Goal: Information Seeking & Learning: Understand process/instructions

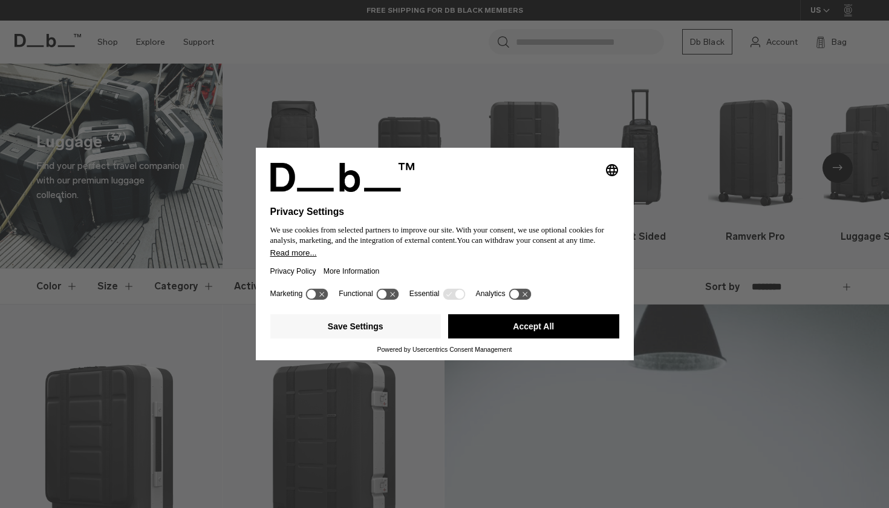
click at [518, 338] on button "Accept All" at bounding box center [533, 326] width 171 height 24
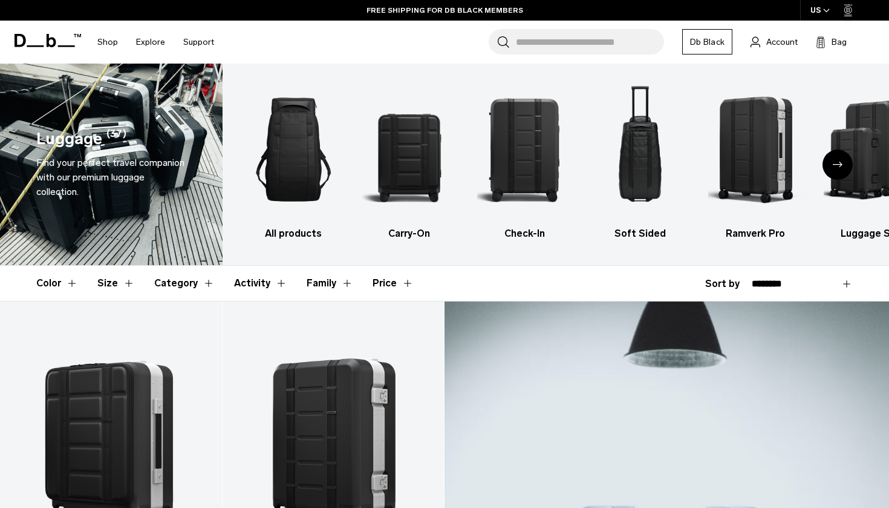
scroll to position [2, 0]
click at [543, 165] on img "3 / 6" at bounding box center [524, 150] width 94 height 142
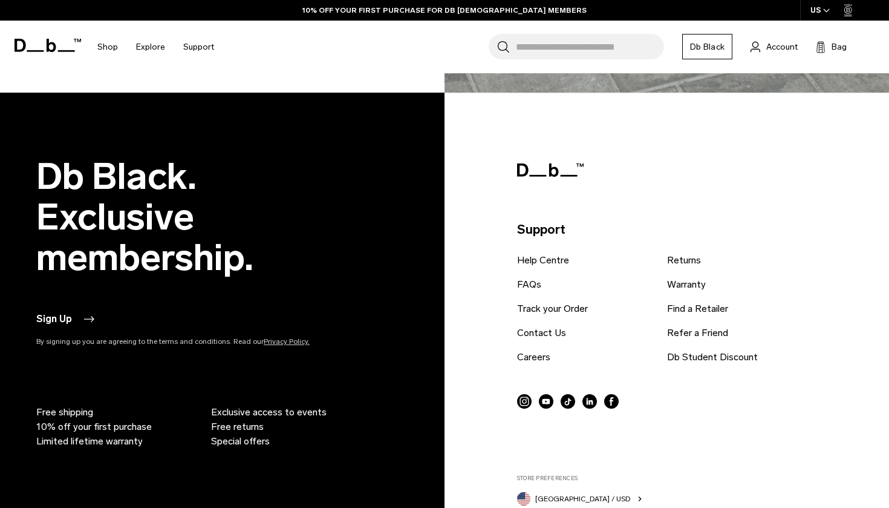
scroll to position [2785, 0]
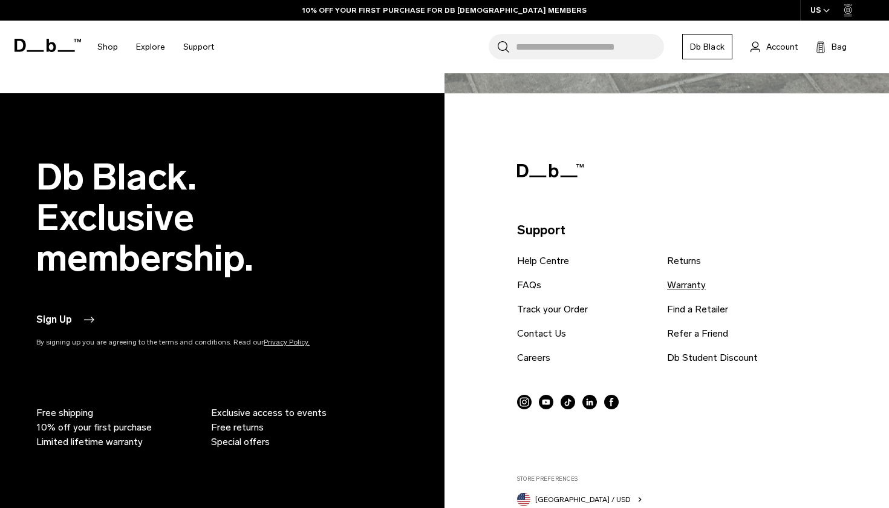
click at [699, 278] on link "Warranty" at bounding box center [686, 285] width 39 height 15
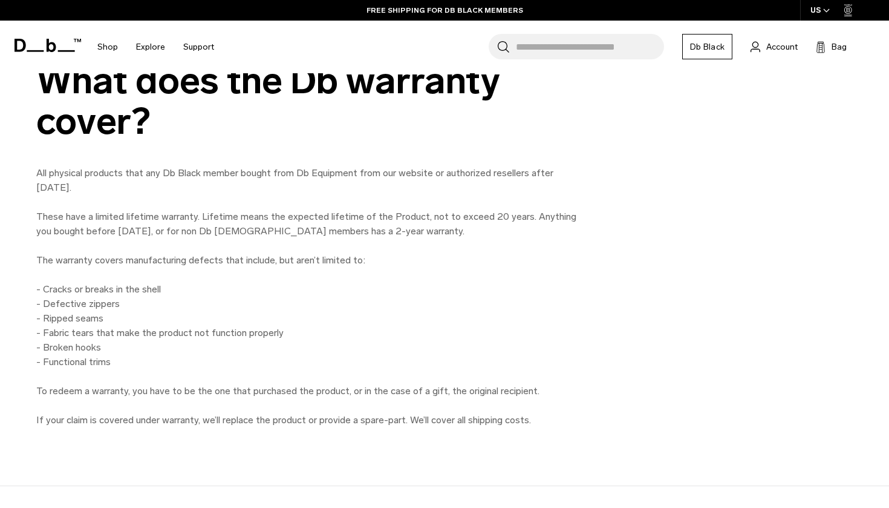
scroll to position [941, 0]
drag, startPoint x: 93, startPoint y: 216, endPoint x: 122, endPoint y: 217, distance: 29.7
click at [122, 217] on p "All physical products that any Db Black member bought from Db Equipment from ou…" at bounding box center [308, 281] width 545 height 232
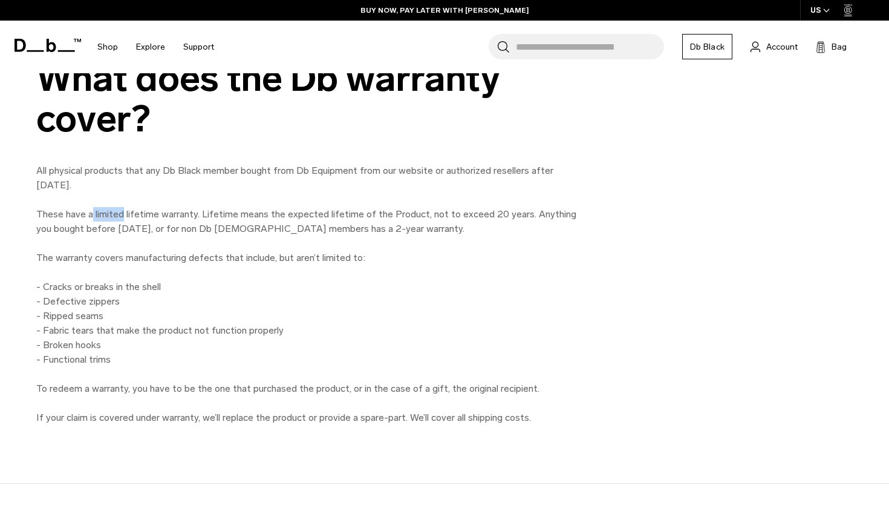
scroll to position [938, 0]
